Goal: Information Seeking & Learning: Learn about a topic

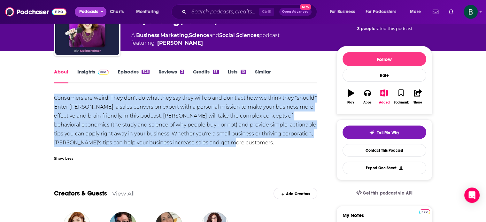
click at [84, 11] on span "Podcasts" at bounding box center [88, 11] width 19 height 9
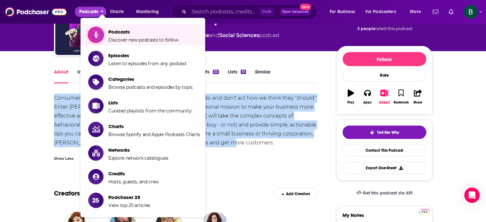
click at [102, 36] on span "Show item sub-menu" at bounding box center [95, 34] width 49 height 49
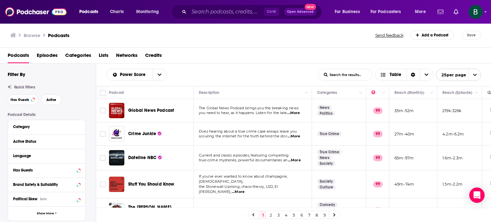
click at [356, 42] on div "Browse Podcasts Send feedback Add a Podcast Save" at bounding box center [245, 35] width 491 height 25
click at [198, 10] on input "Search podcasts, credits, & more..." at bounding box center [226, 12] width 75 height 10
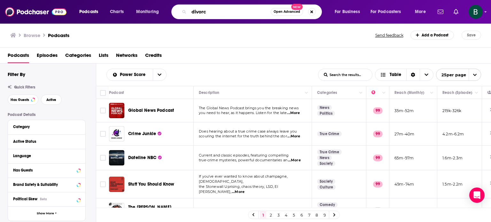
type input "divorce"
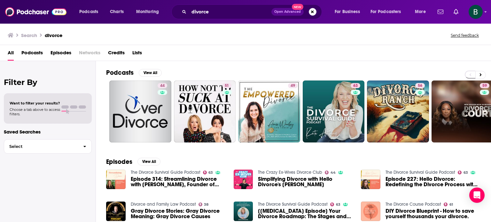
click at [28, 55] on span "Podcasts" at bounding box center [31, 54] width 21 height 13
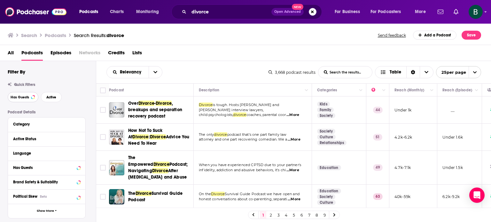
click at [24, 96] on span "Has Guests" at bounding box center [20, 98] width 19 height 4
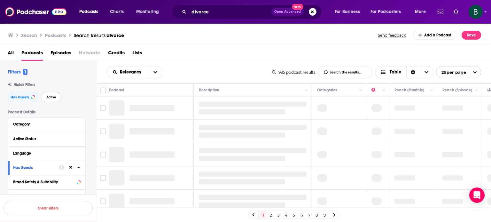
click at [51, 98] on span "Active" at bounding box center [51, 98] width 10 height 4
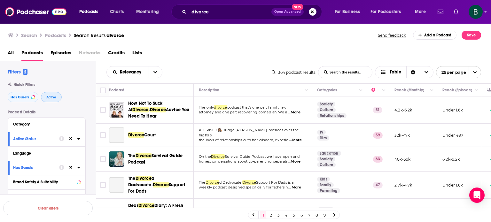
scroll to position [53, 0]
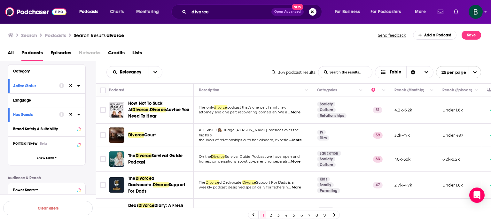
click at [313, 57] on div "All Podcasts Episodes Networks Credits Lists" at bounding box center [247, 54] width 479 height 13
